Goal: Find specific fact: Find specific fact

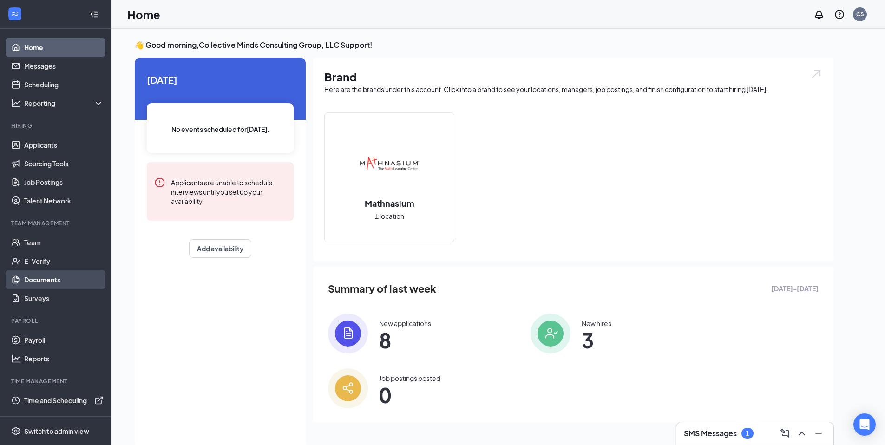
click at [39, 282] on link "Documents" at bounding box center [63, 279] width 79 height 19
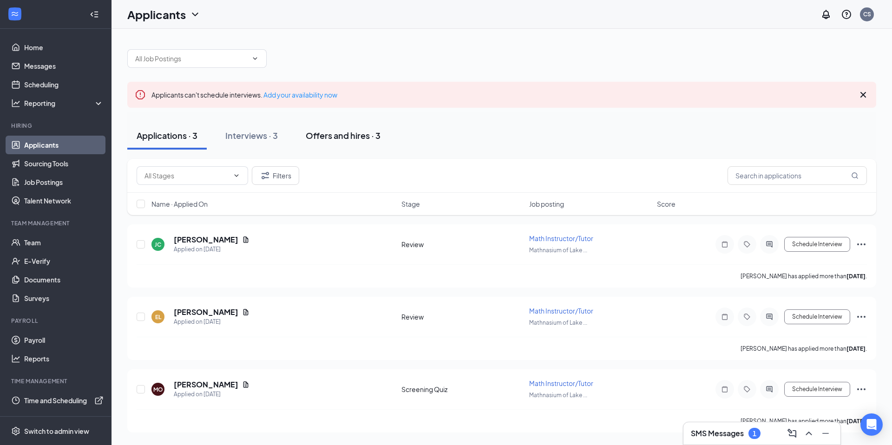
click at [328, 133] on div "Offers and hires · 3" at bounding box center [343, 136] width 75 height 12
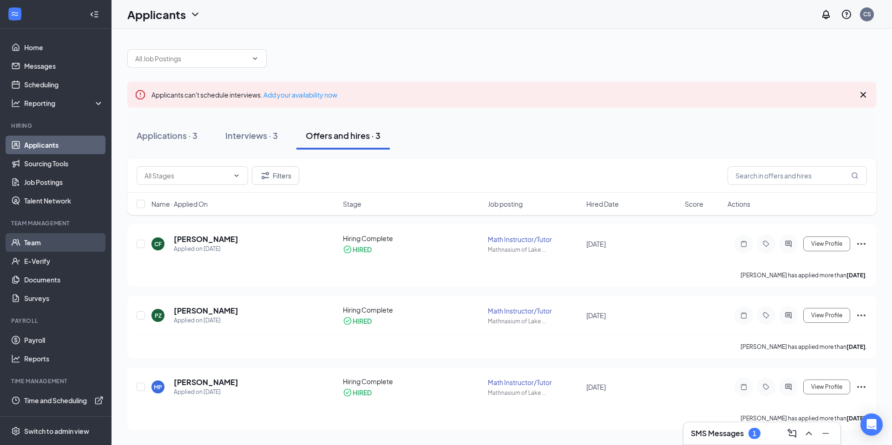
click at [42, 236] on link "Team" at bounding box center [63, 242] width 79 height 19
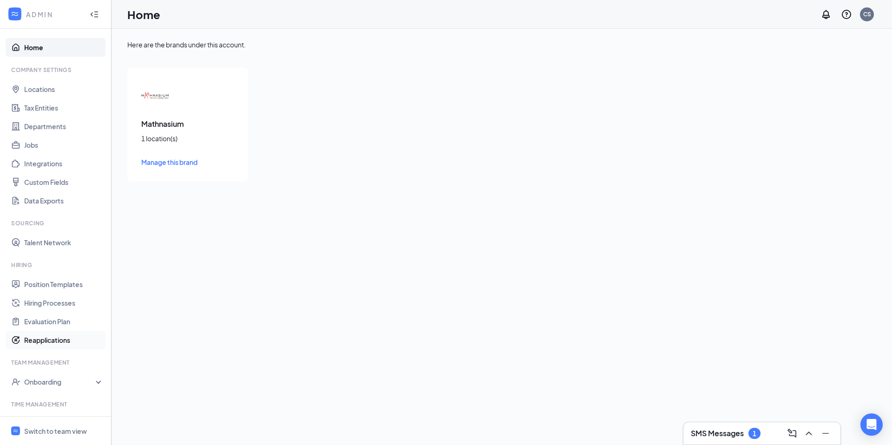
scroll to position [123, 0]
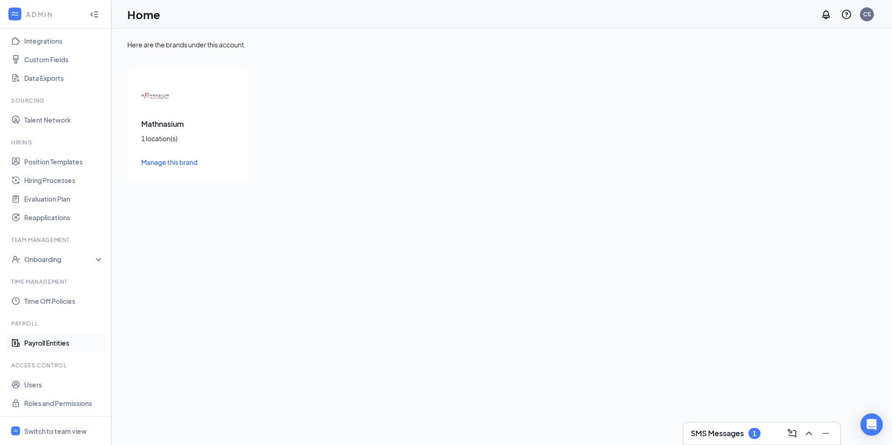
click at [58, 340] on link "Payroll Entities" at bounding box center [63, 342] width 79 height 19
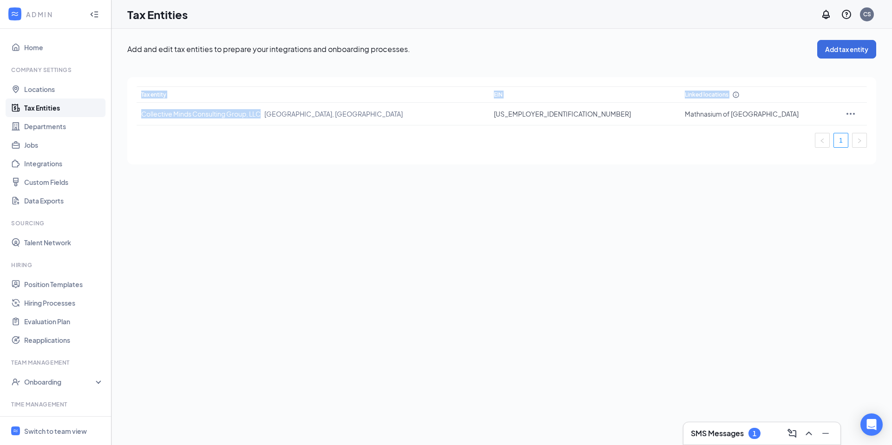
drag, startPoint x: 263, startPoint y: 115, endPoint x: 136, endPoint y: 118, distance: 127.8
click at [136, 118] on div "Tax entity EIN Linked locations Collective Minds Consulting Group, LLC [GEOGRAP…" at bounding box center [501, 120] width 749 height 87
click at [146, 112] on span "Collective Minds Consulting Group, LLC [GEOGRAPHIC_DATA], [GEOGRAPHIC_DATA]" at bounding box center [271, 114] width 261 height 8
drag, startPoint x: 141, startPoint y: 113, endPoint x: 263, endPoint y: 113, distance: 121.7
click at [263, 113] on span "Collective Minds Consulting Group, LLC [GEOGRAPHIC_DATA], [GEOGRAPHIC_DATA]" at bounding box center [271, 114] width 261 height 8
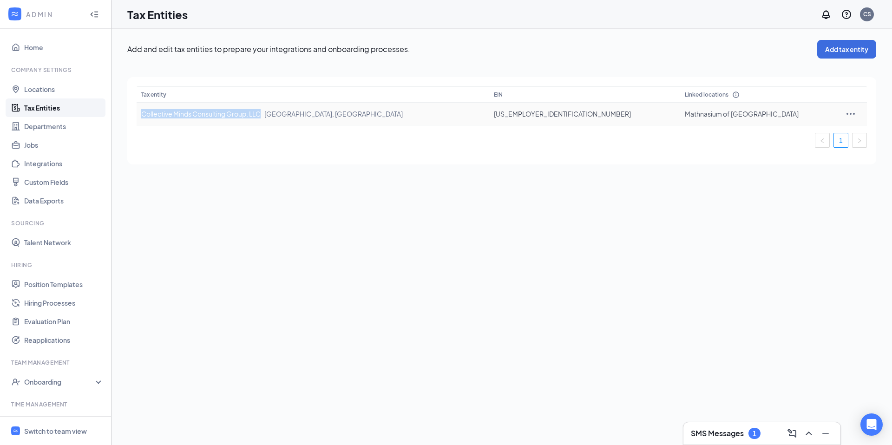
copy span "Collective Minds Consulting Group, LLC"
